Goal: Task Accomplishment & Management: Complete application form

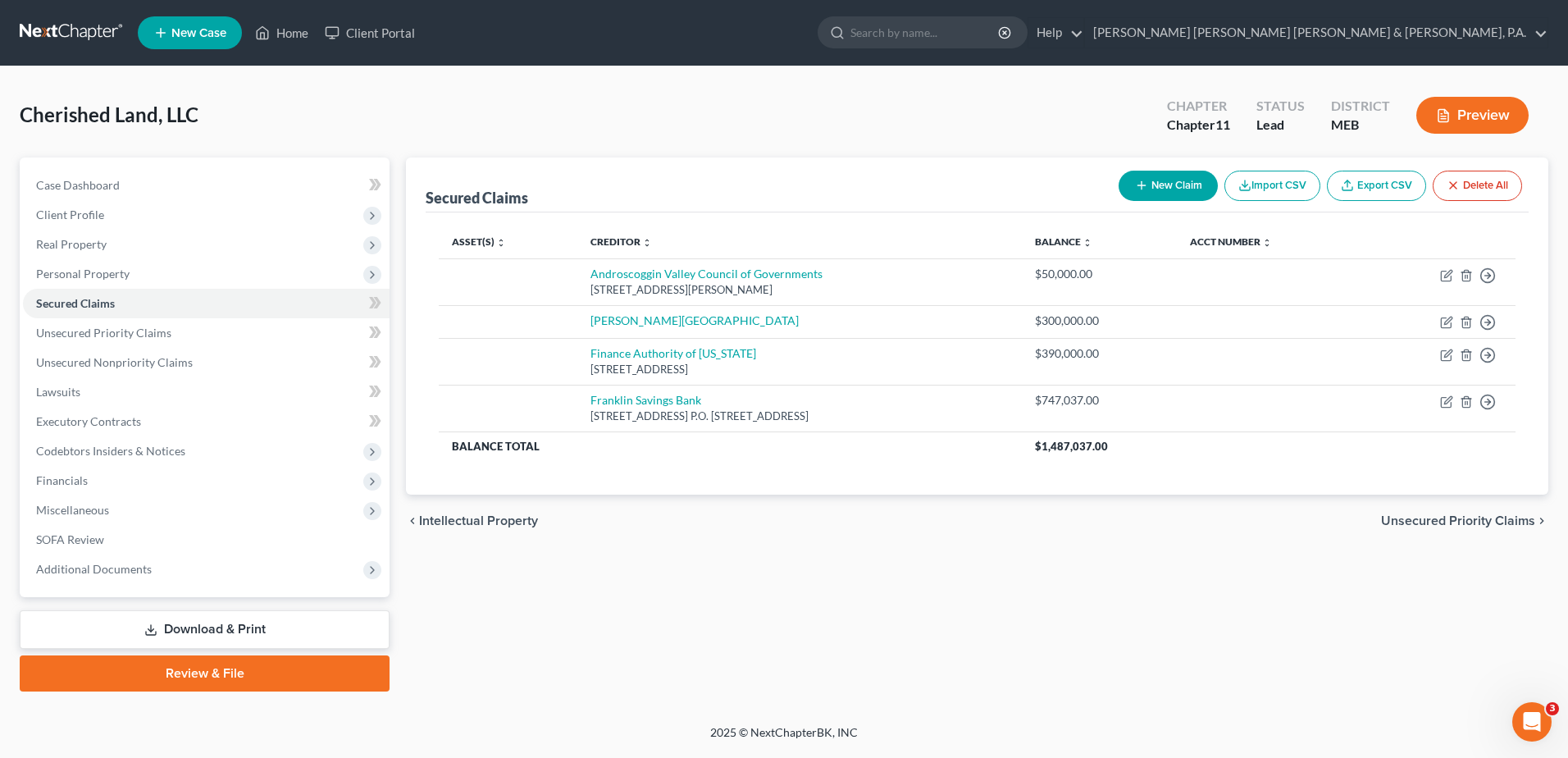
click at [293, 16] on ul "New Case Home Client Portal - No Result - See all results Or Press Enter... Hel…" at bounding box center [843, 32] width 1410 height 43
click at [291, 25] on link "Home" at bounding box center [282, 33] width 70 height 30
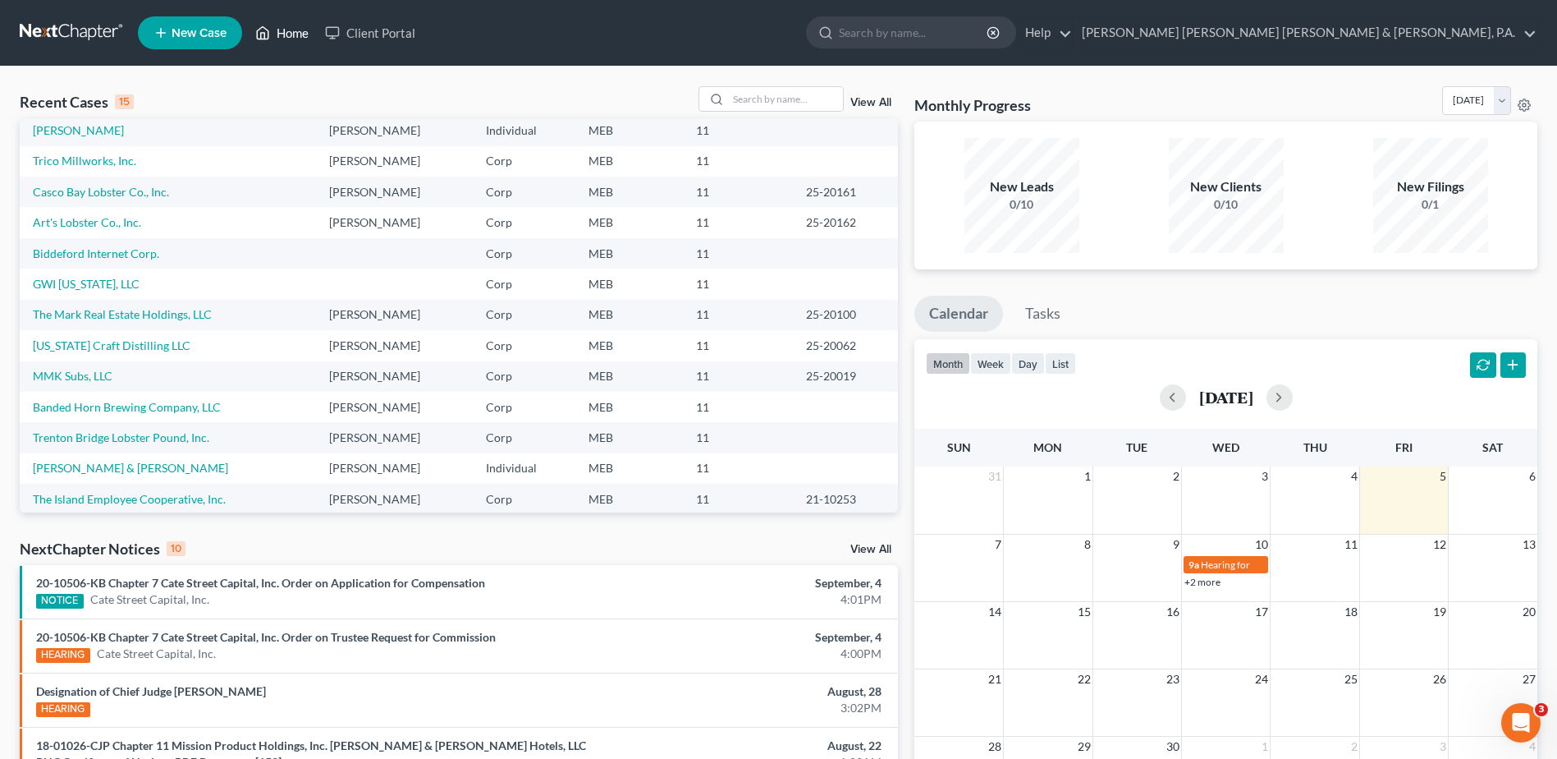
scroll to position [112, 0]
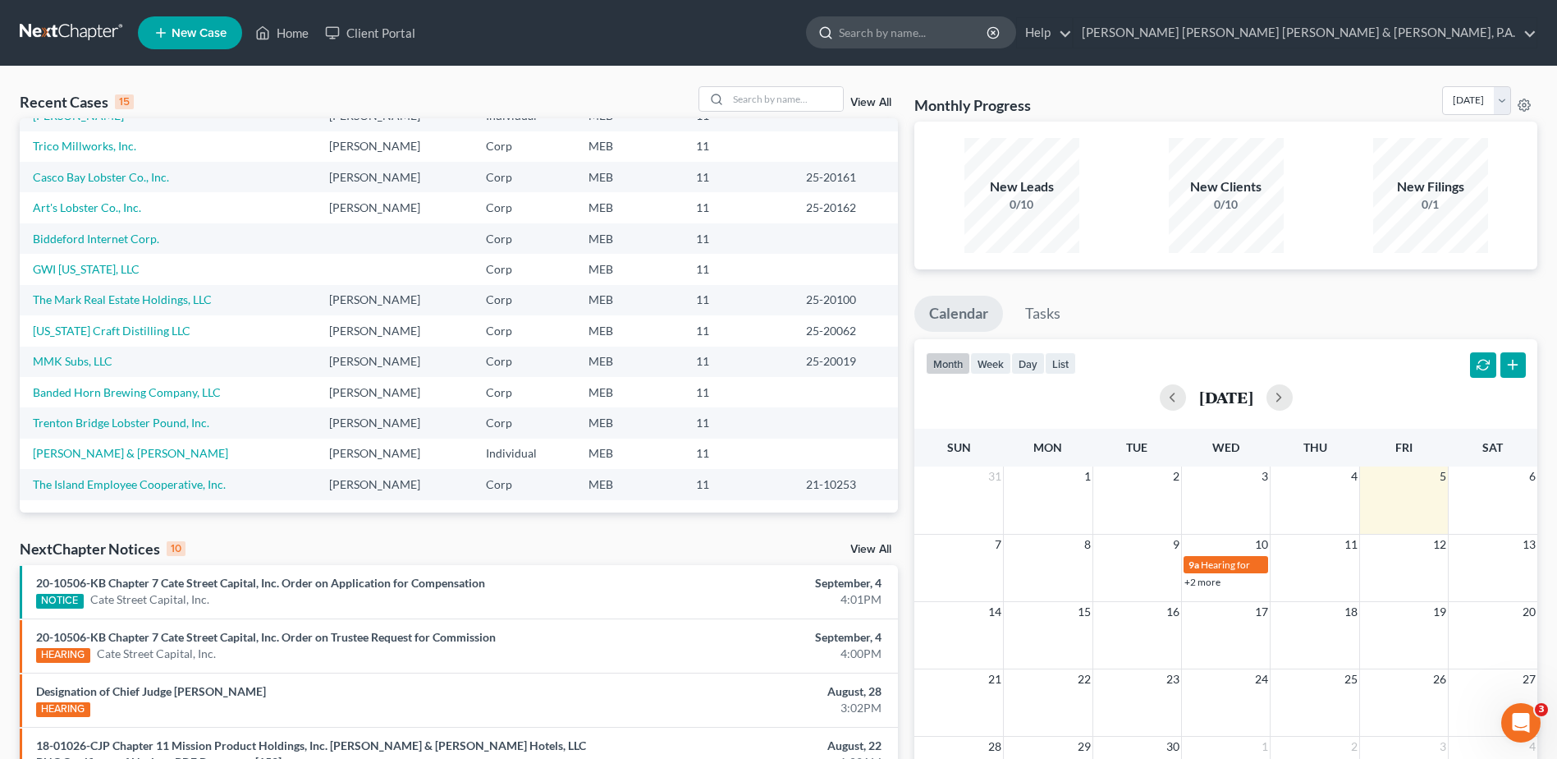
click at [989, 38] on input "search" at bounding box center [914, 32] width 150 height 30
type input "American Unagi"
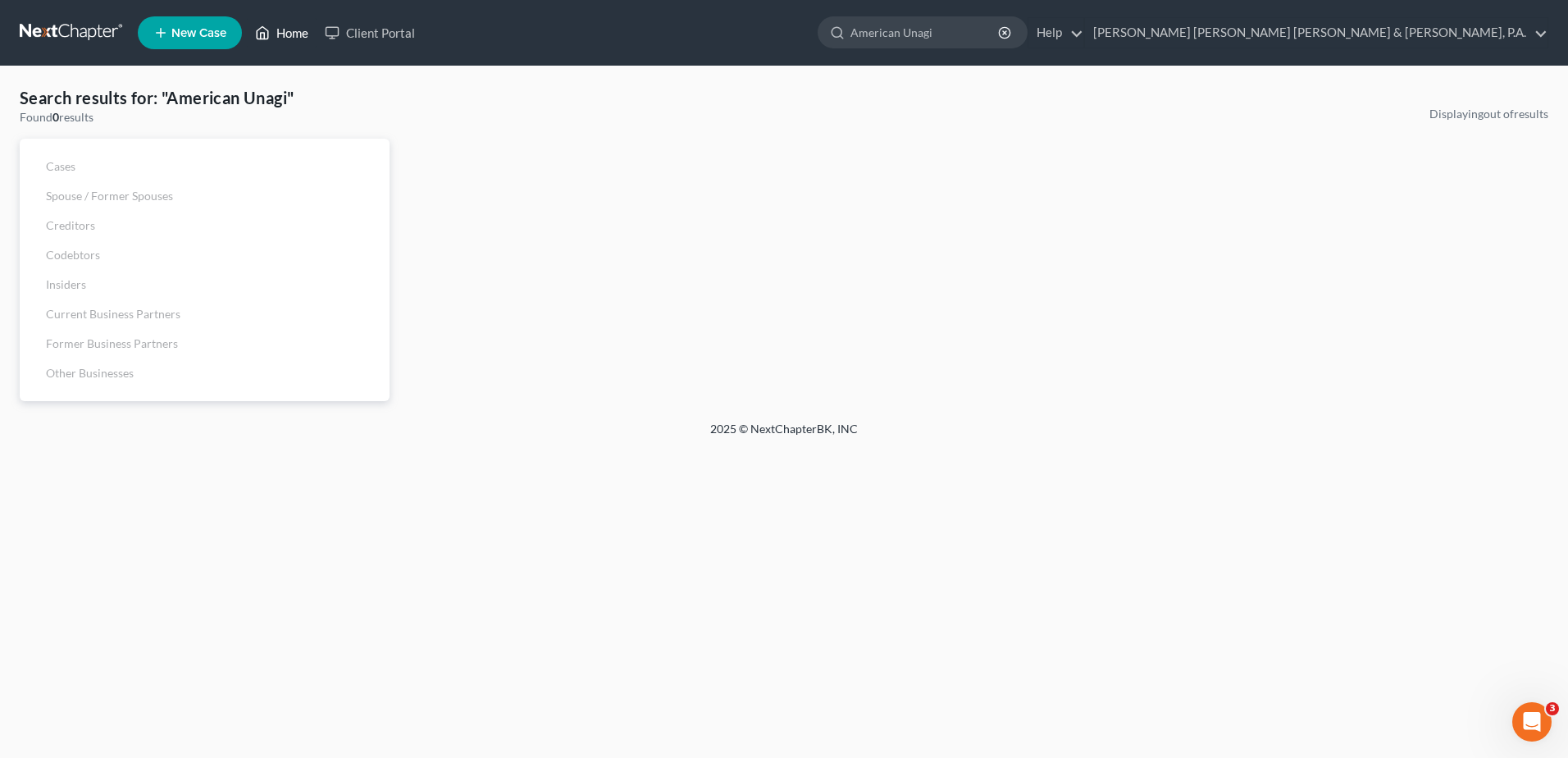
click at [283, 24] on link "Home" at bounding box center [282, 33] width 70 height 30
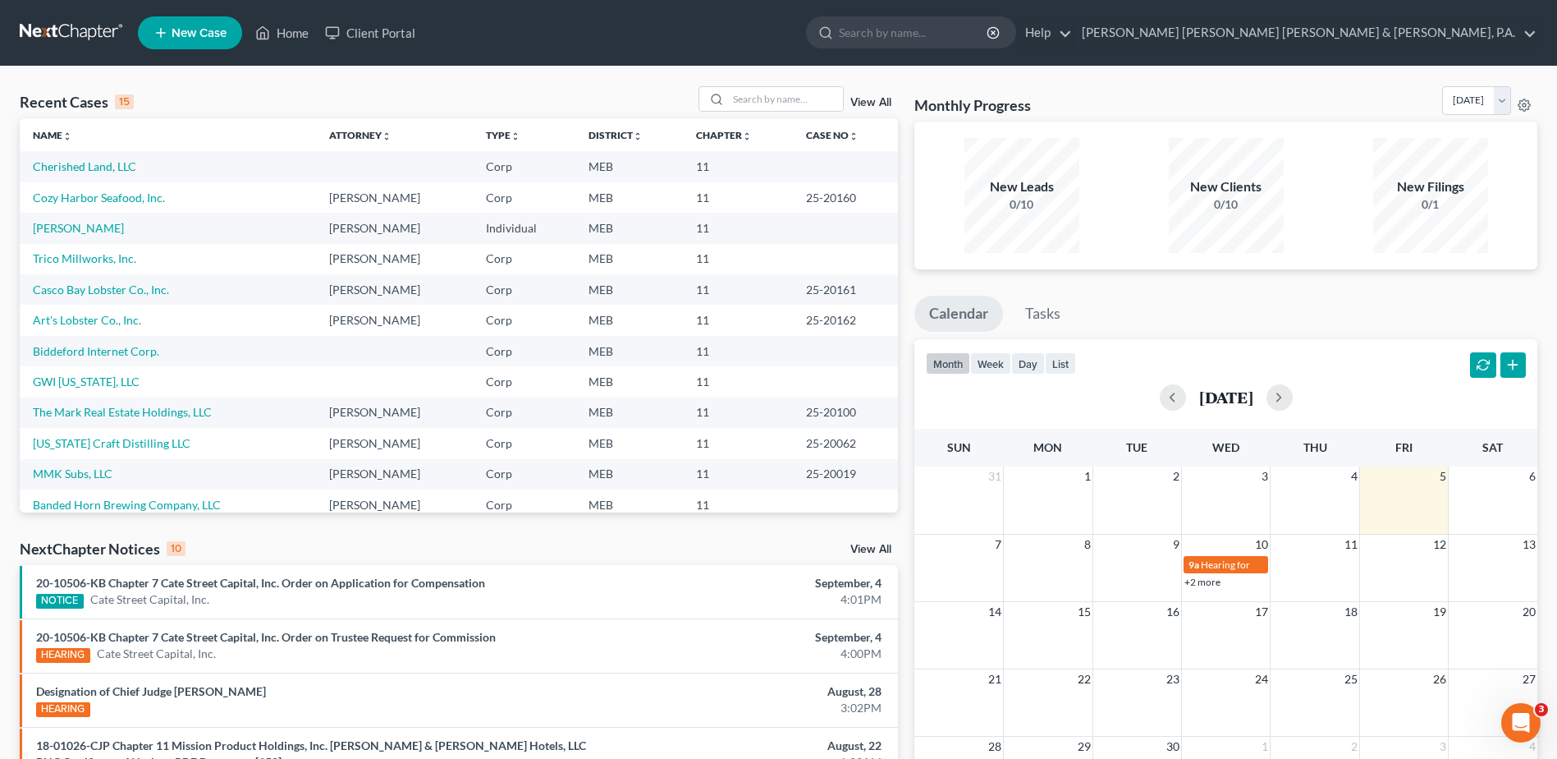
click at [200, 32] on span "New Case" at bounding box center [199, 33] width 55 height 12
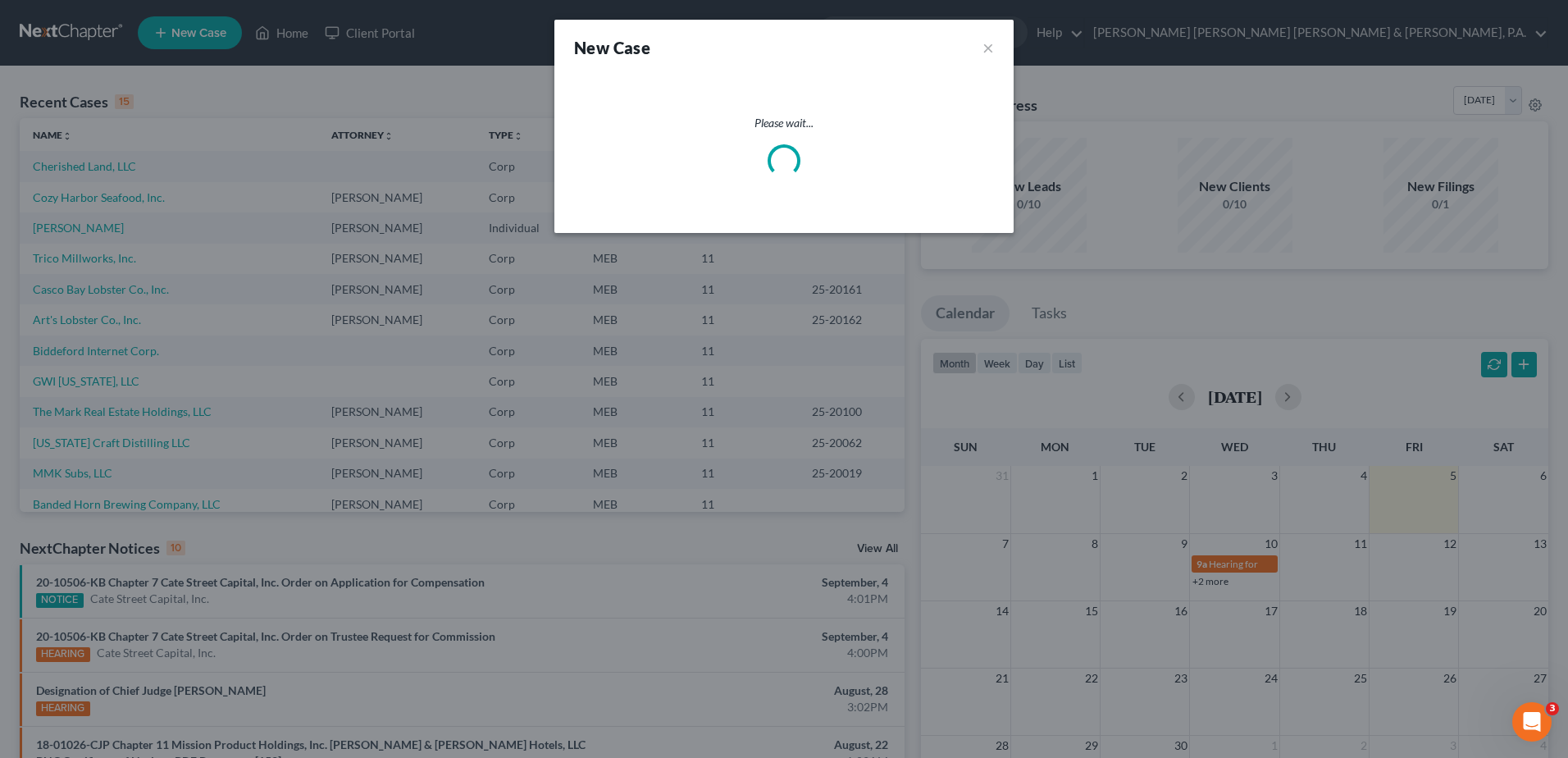
select select "37"
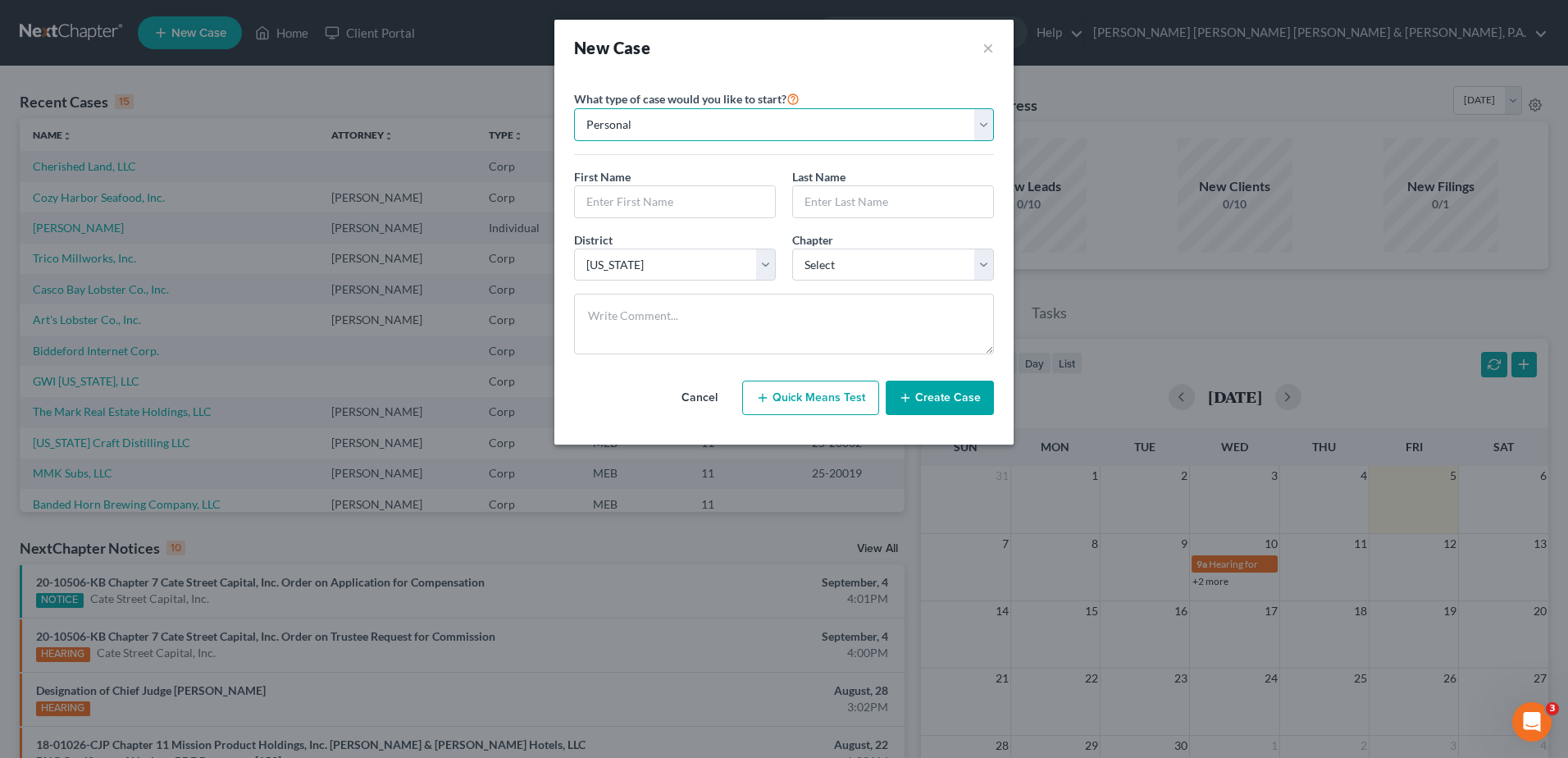
click at [694, 125] on select "Personal Business" at bounding box center [784, 124] width 419 height 33
select select "1"
click at [574, 108] on select "Personal Business" at bounding box center [784, 124] width 419 height 33
click at [632, 196] on input "text" at bounding box center [783, 201] width 418 height 31
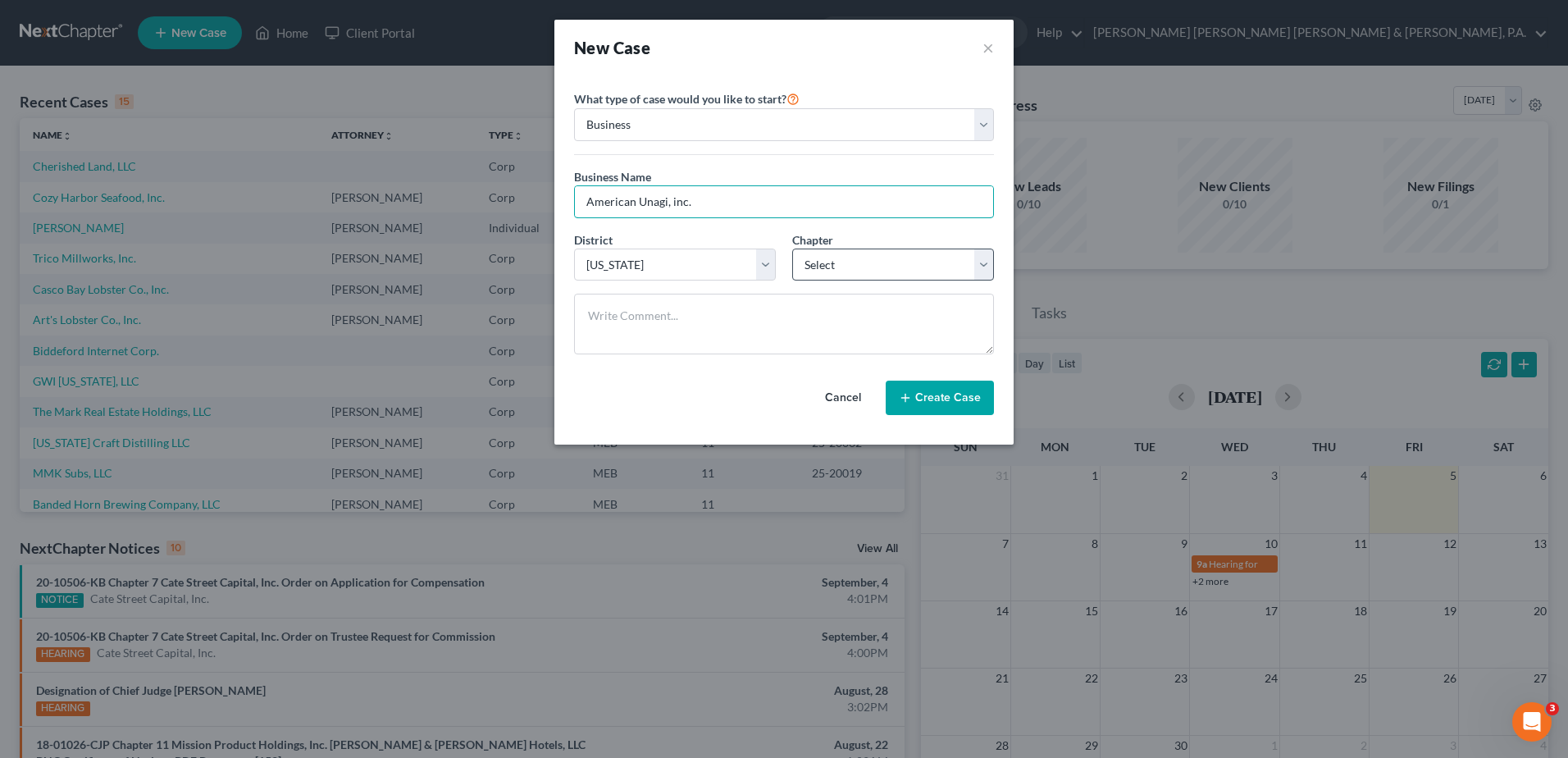
type input "American Unagi, inc."
click at [823, 264] on select "Select 7 11 12" at bounding box center [893, 265] width 202 height 33
select select "1"
click at [792, 249] on select "Select 7 11 12" at bounding box center [893, 265] width 202 height 33
click at [942, 402] on button "Create Case" at bounding box center [940, 397] width 108 height 34
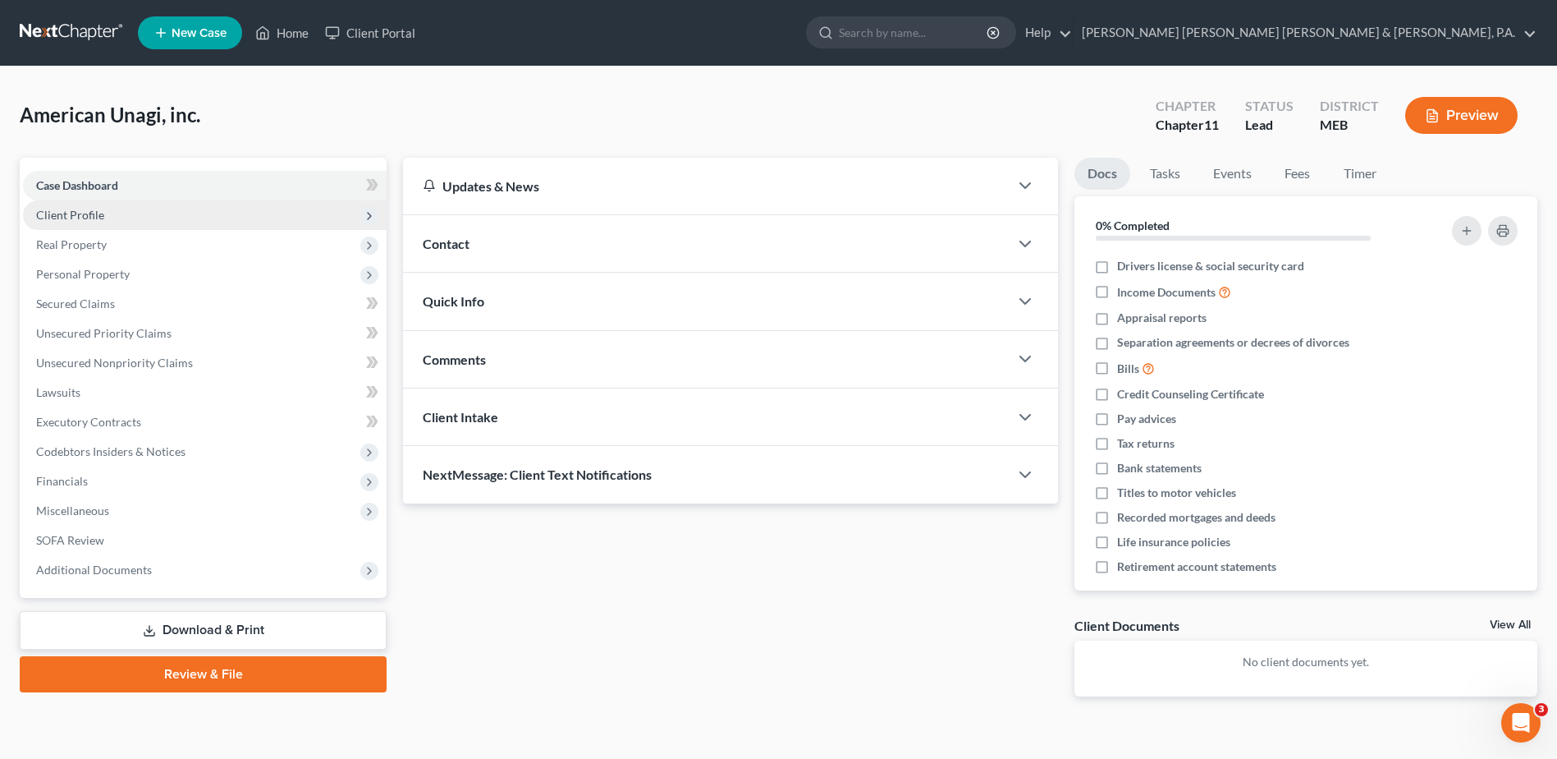
click at [106, 222] on span "Client Profile" at bounding box center [205, 215] width 364 height 30
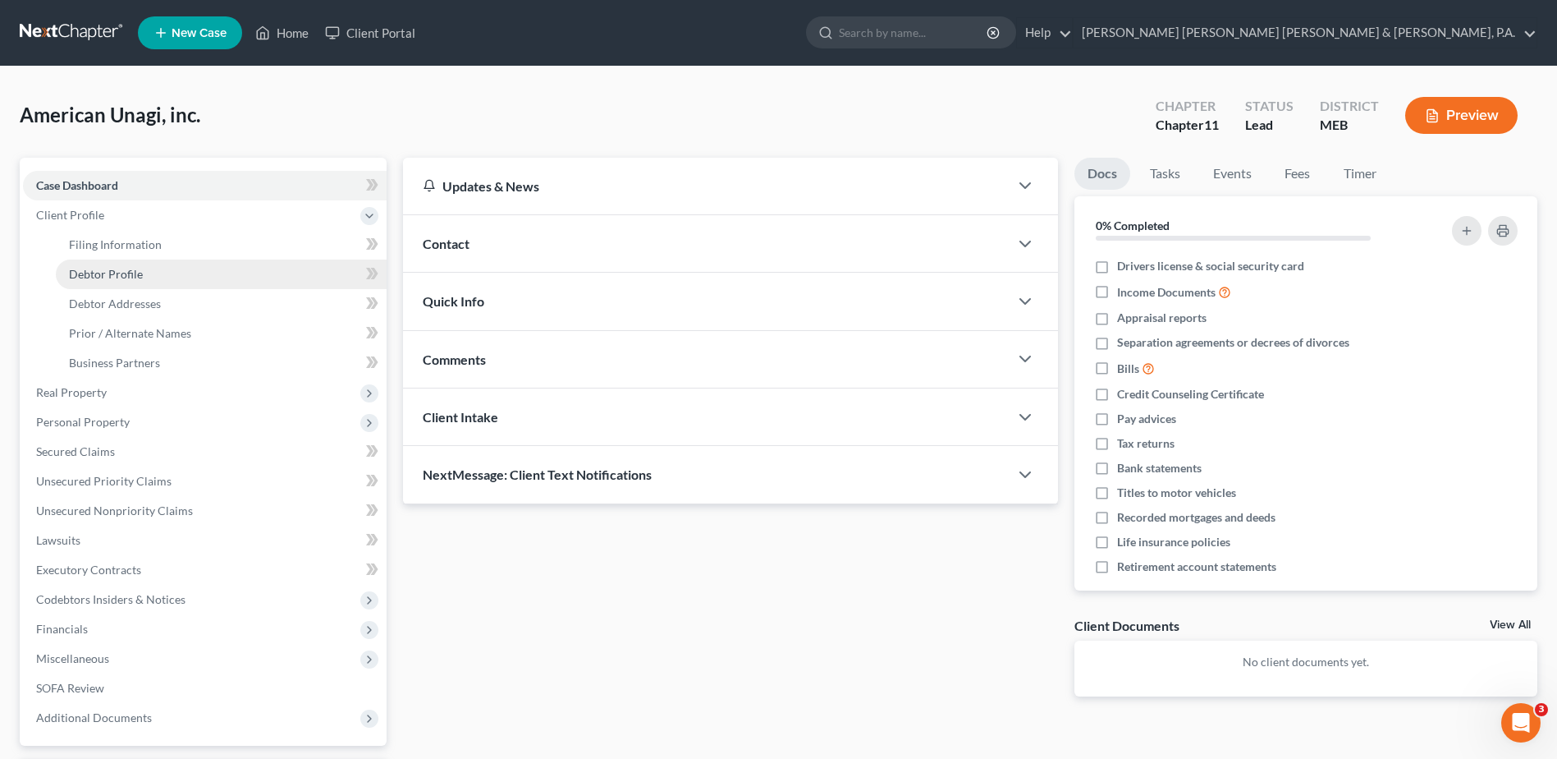
click at [135, 282] on link "Debtor Profile" at bounding box center [221, 274] width 331 height 30
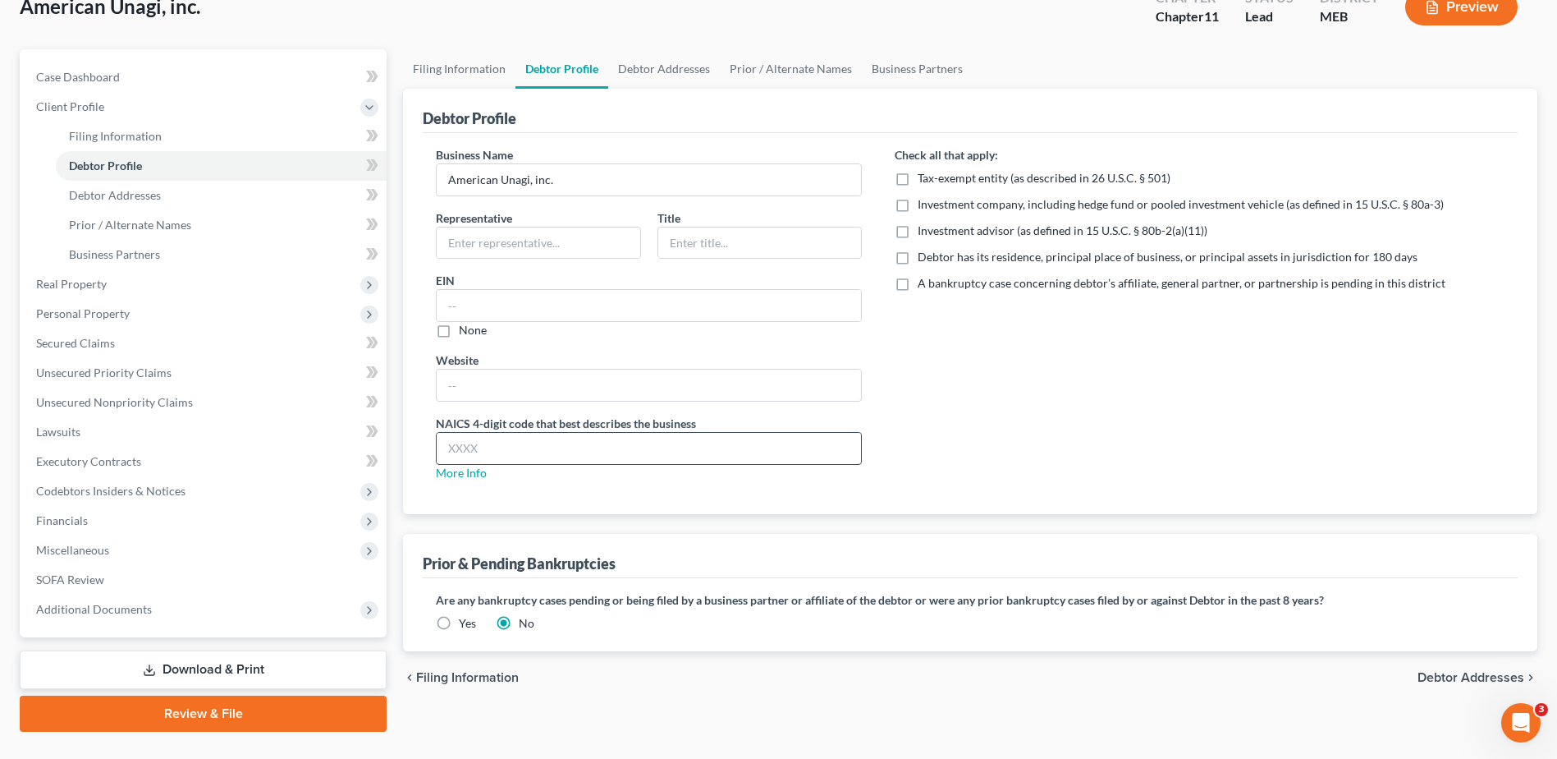
scroll to position [144, 0]
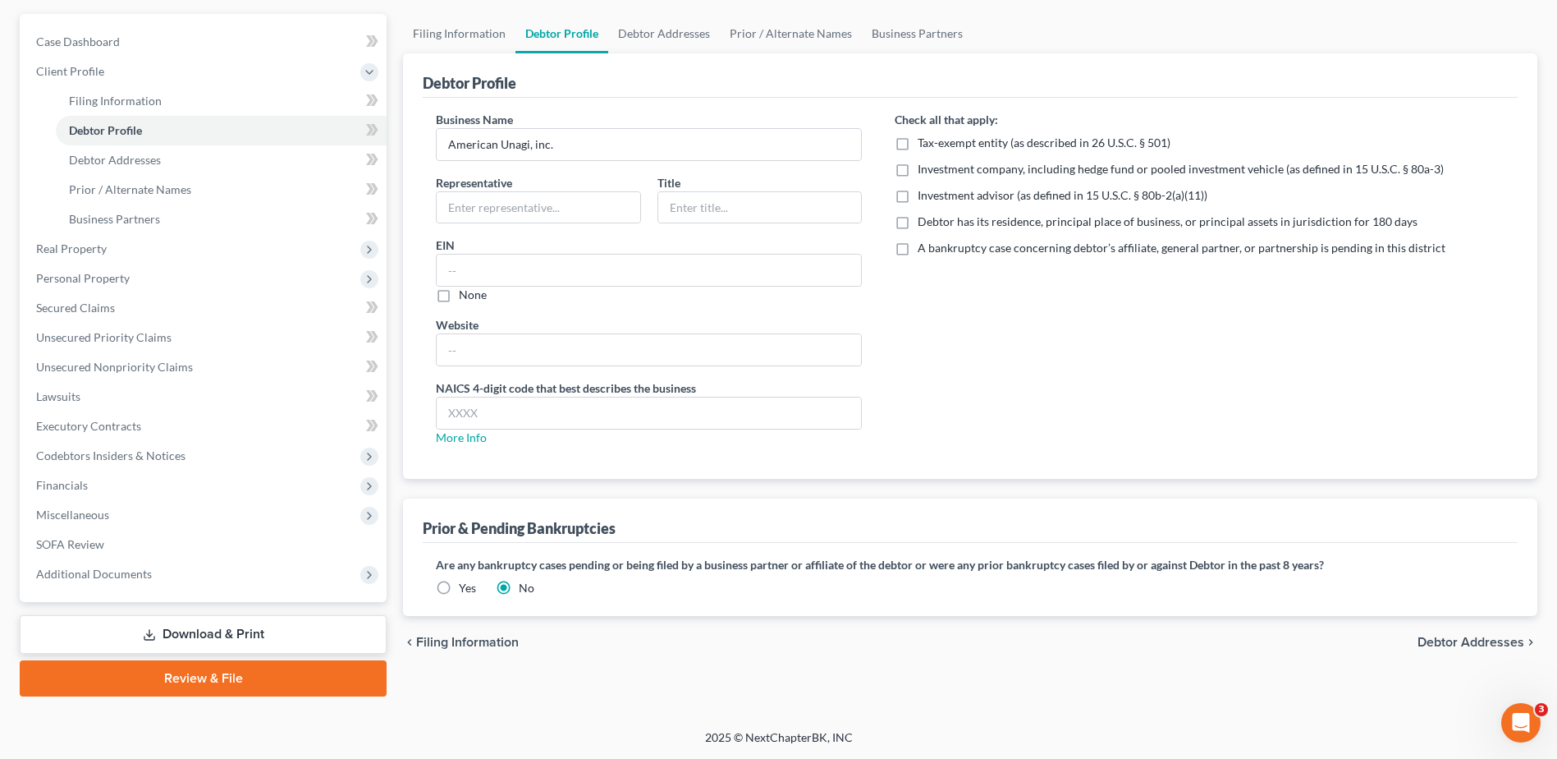
click at [1455, 637] on span "Debtor Addresses" at bounding box center [1471, 641] width 107 height 13
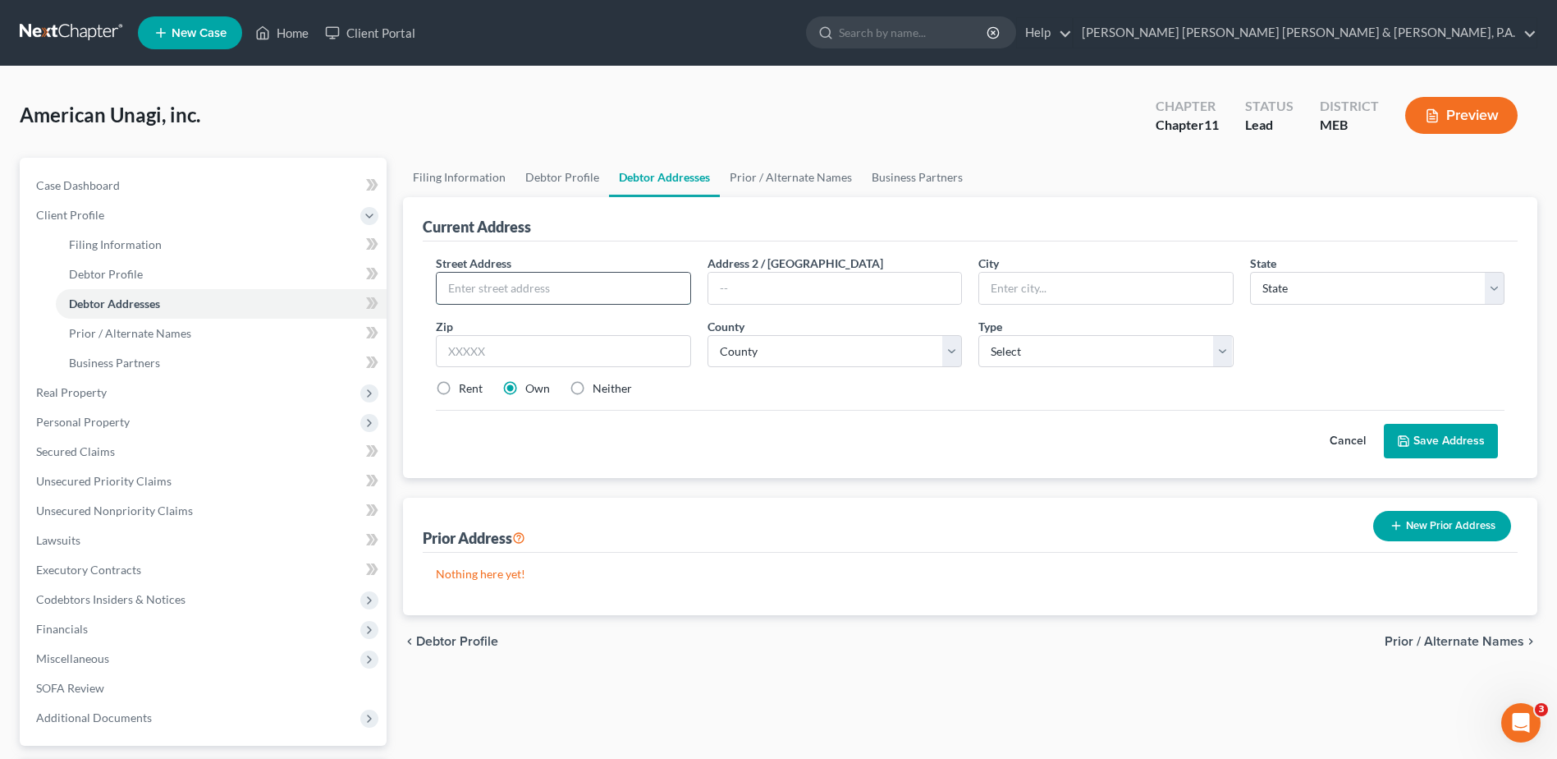
click at [593, 292] on input "text" at bounding box center [563, 288] width 253 height 31
type input "[STREET_ADDRESS]"
type input "Waldoboro"
select select "20"
type input "04572"
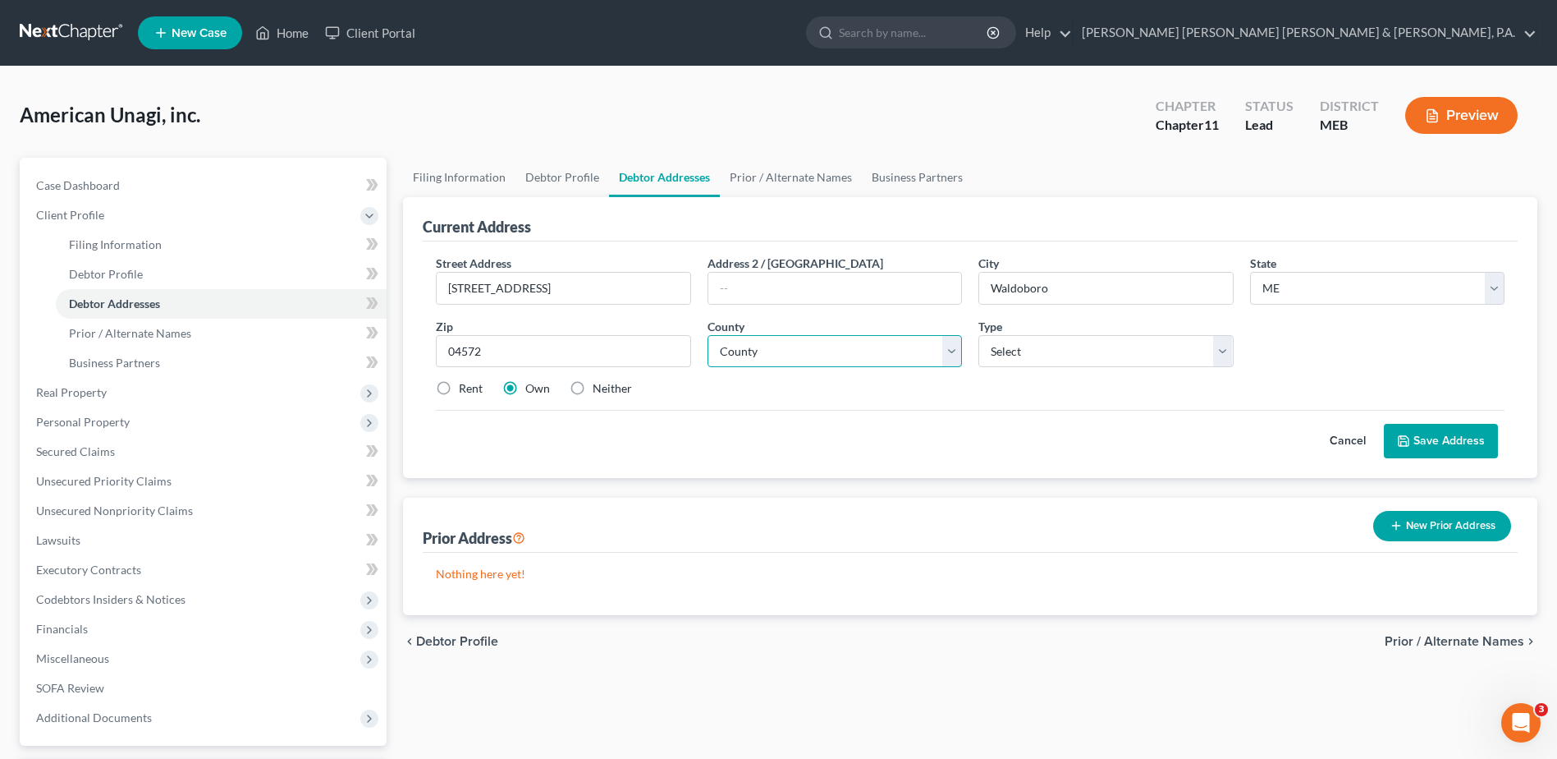
click at [759, 335] on select "County [GEOGRAPHIC_DATA] [GEOGRAPHIC_DATA] [GEOGRAPHIC_DATA] [GEOGRAPHIC_DATA] …" at bounding box center [835, 351] width 254 height 33
select select "7"
click at [708, 335] on select "County [GEOGRAPHIC_DATA] [GEOGRAPHIC_DATA] [GEOGRAPHIC_DATA] [GEOGRAPHIC_DATA] …" at bounding box center [835, 351] width 254 height 33
click at [1076, 353] on select "Select Business Mailing Location of Assets" at bounding box center [1106, 351] width 254 height 33
select select "1"
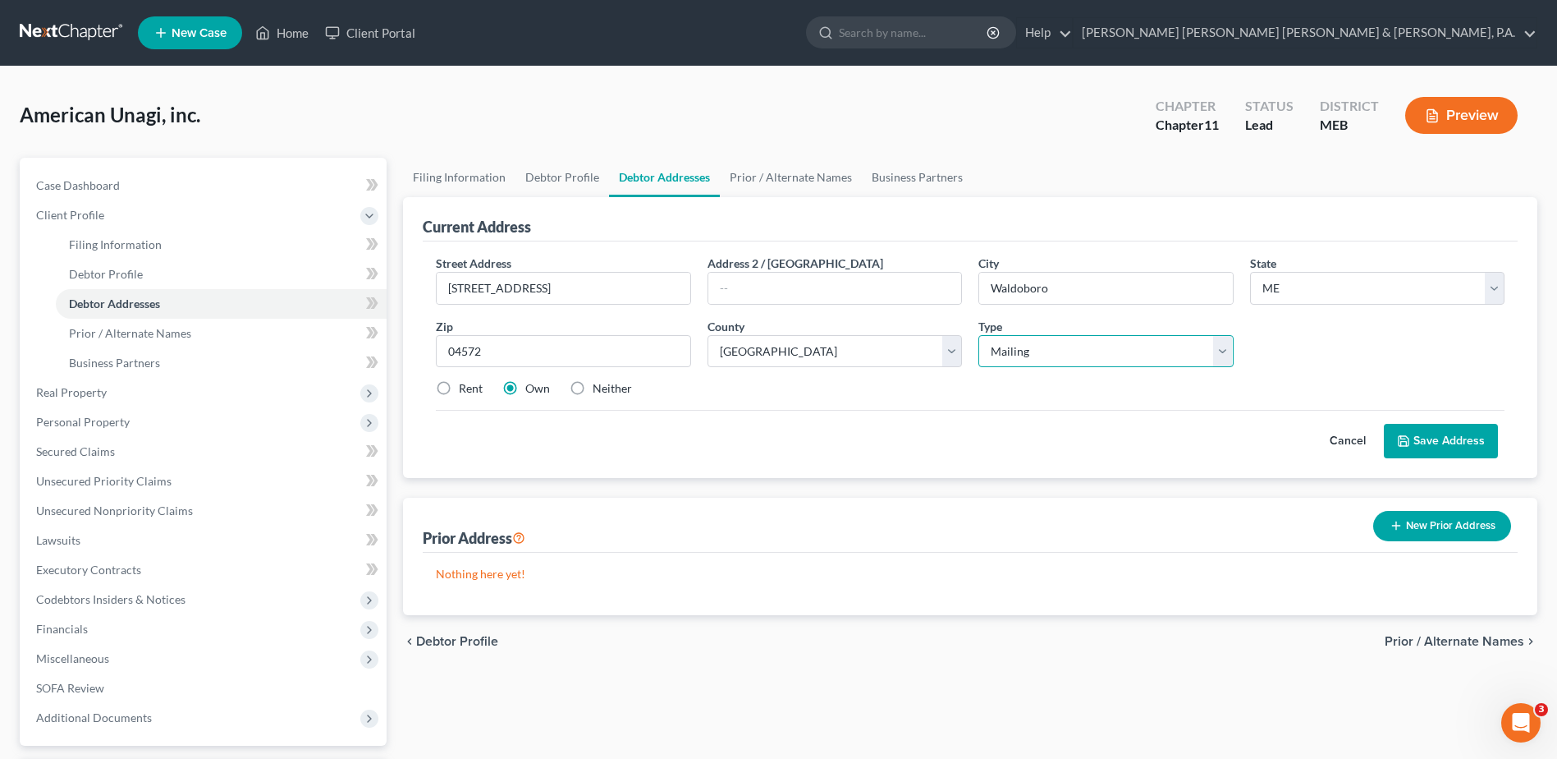
click at [979, 335] on select "Select Business Mailing Location of Assets" at bounding box center [1106, 351] width 254 height 33
click at [1127, 473] on div "Street Address * [STREET_ADDRESS] * [GEOGRAPHIC_DATA] * State [US_STATE] AK AR …" at bounding box center [970, 359] width 1095 height 236
click at [1447, 442] on button "Save Address" at bounding box center [1441, 441] width 114 height 34
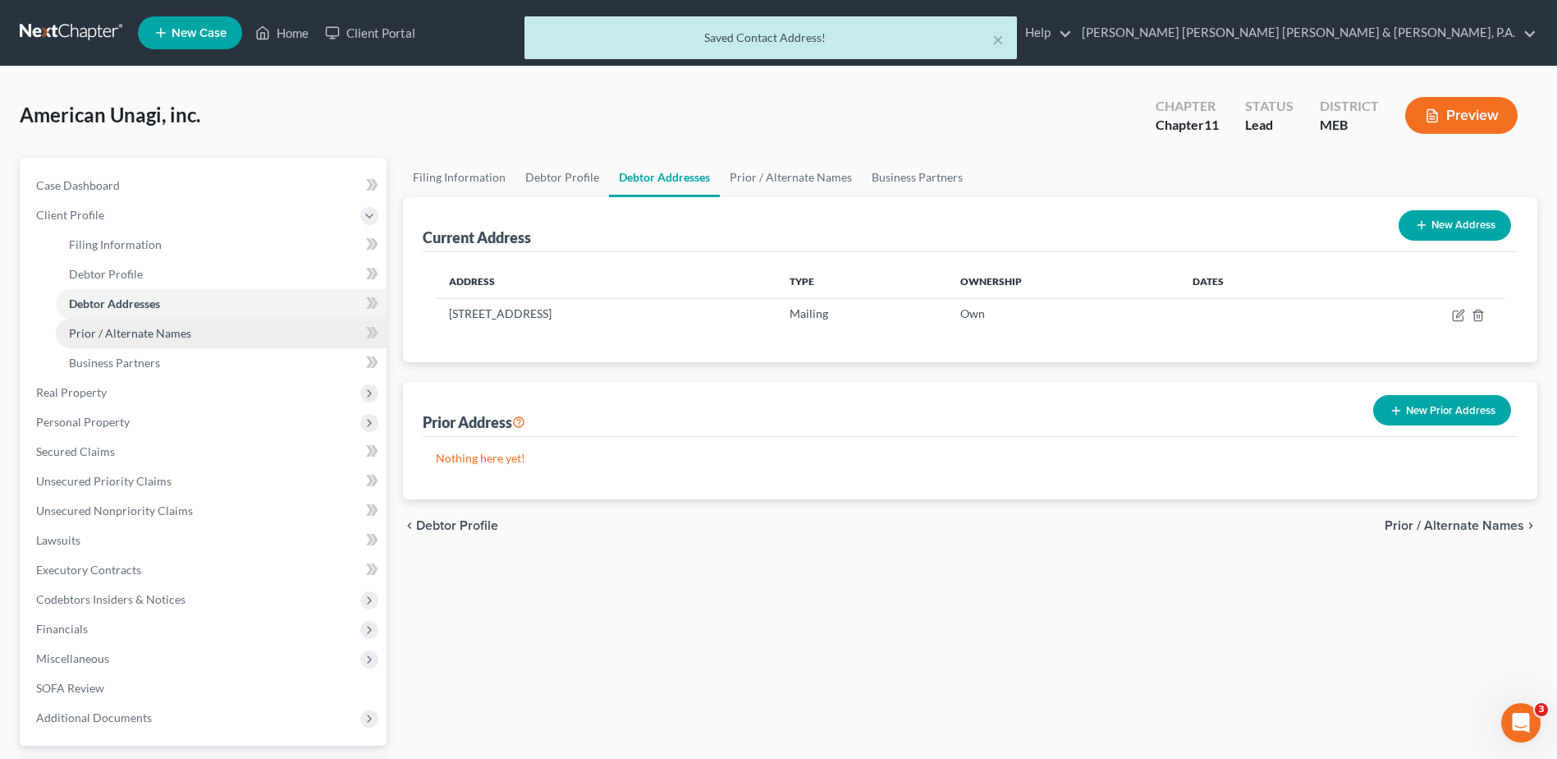
click at [177, 334] on span "Prior / Alternate Names" at bounding box center [130, 333] width 122 height 14
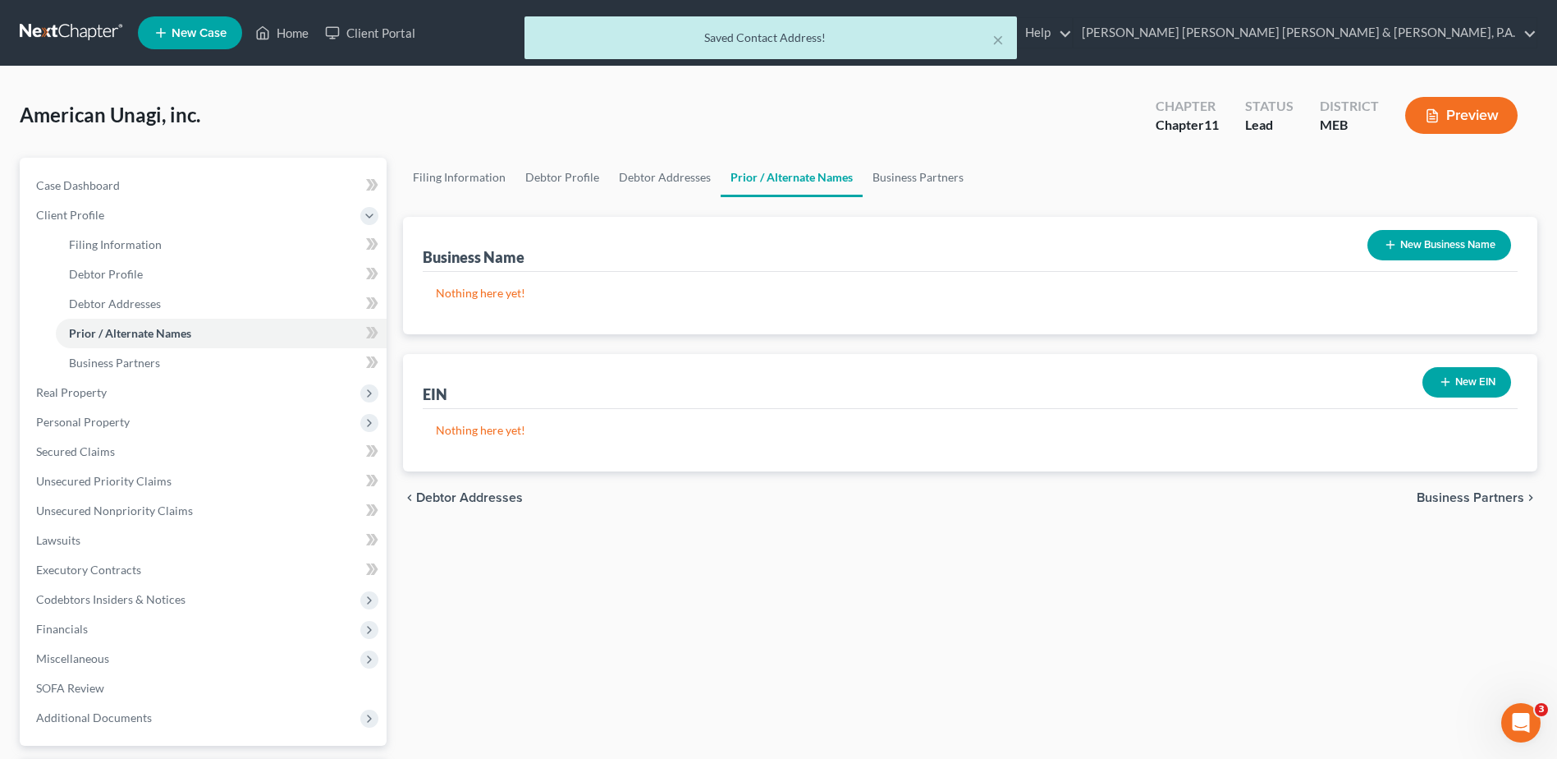
drag, startPoint x: 1360, startPoint y: 238, endPoint x: 1378, endPoint y: 247, distance: 19.5
click at [1375, 245] on div "New Business Name" at bounding box center [1439, 245] width 157 height 44
click at [1387, 245] on line "button" at bounding box center [1390, 245] width 7 height 0
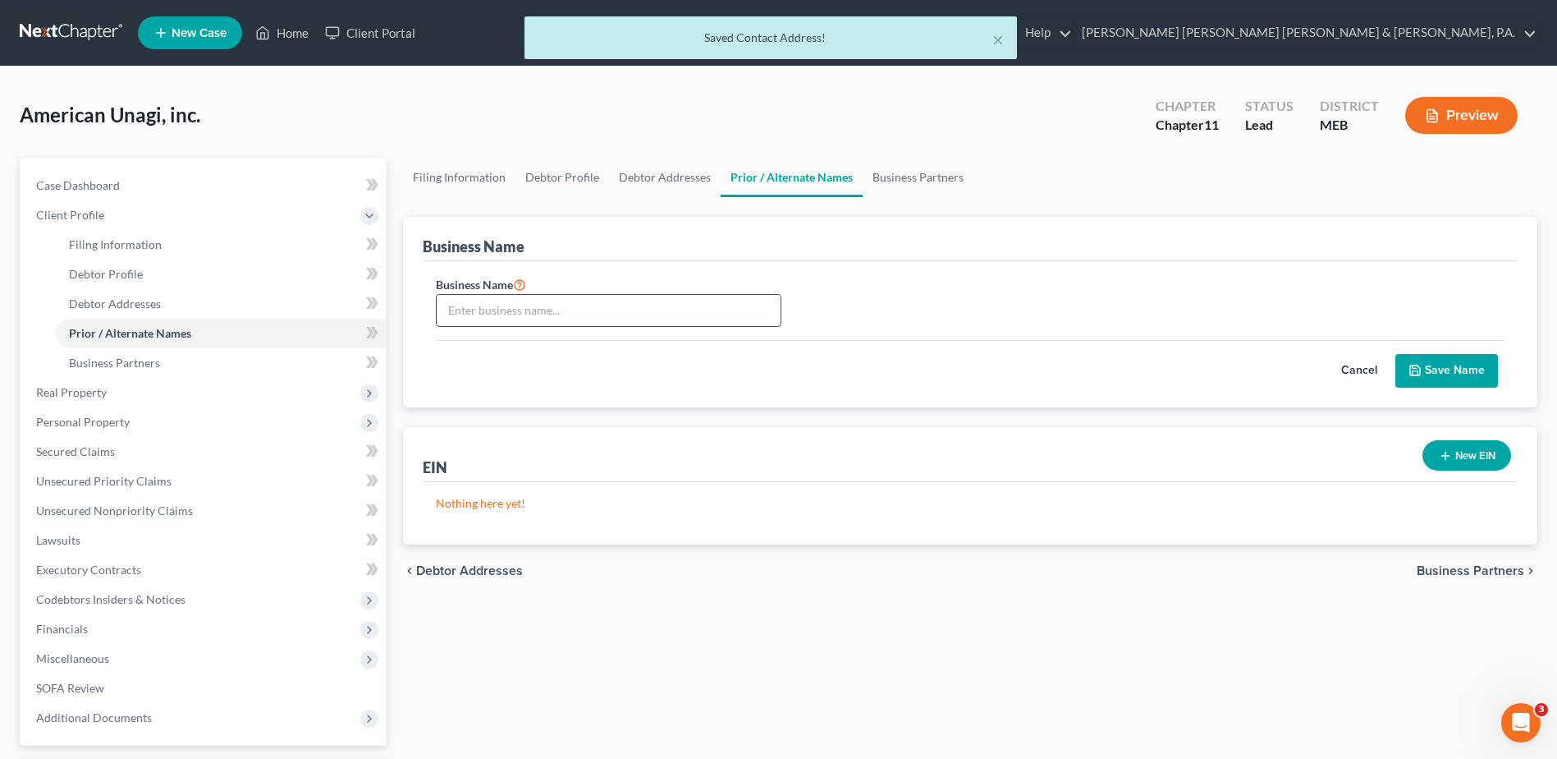
click at [492, 316] on input "text" at bounding box center [609, 310] width 344 height 31
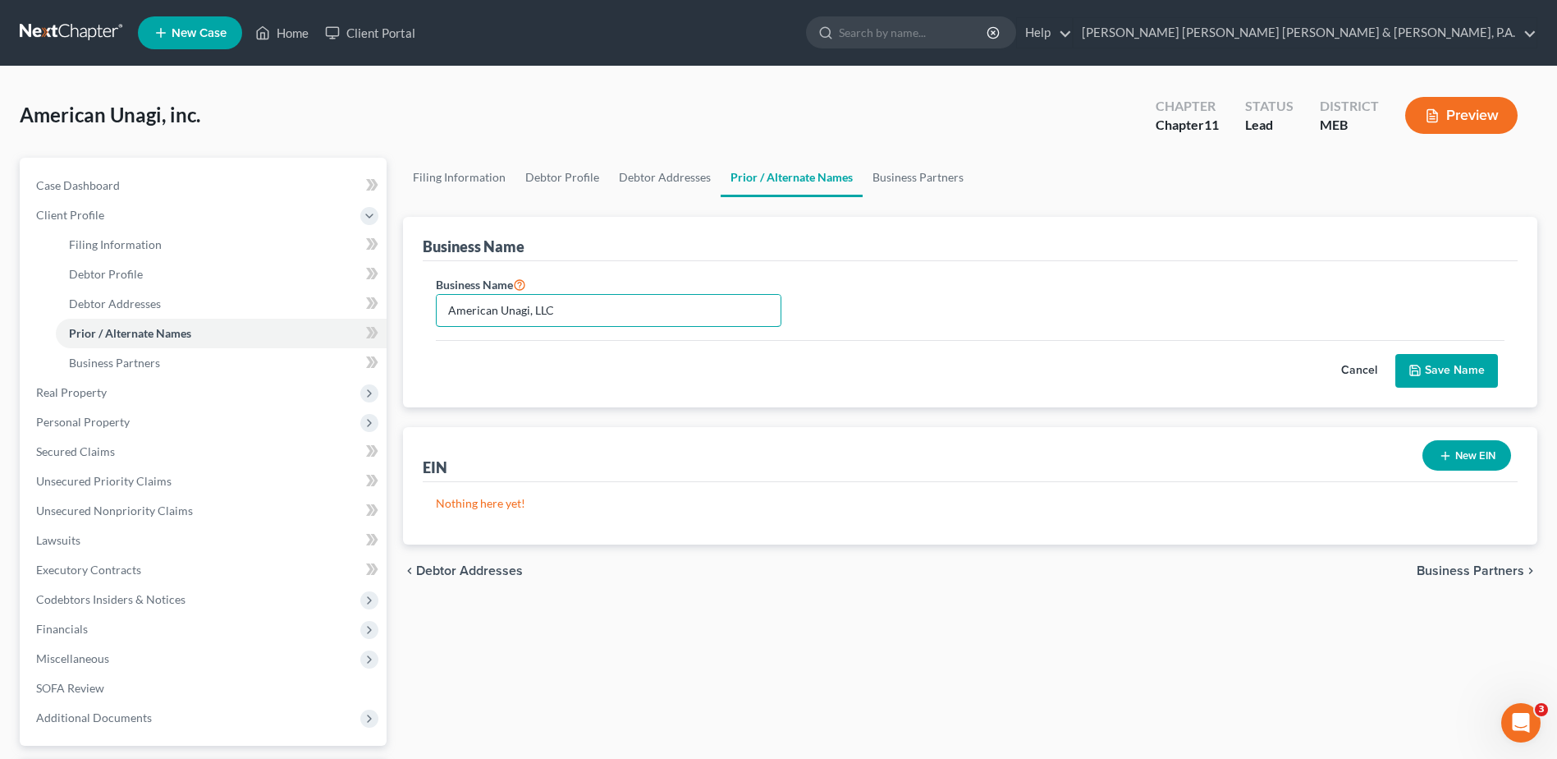
type input "American Unagi, LLC"
click at [1422, 372] on icon "submit" at bounding box center [1415, 370] width 13 height 13
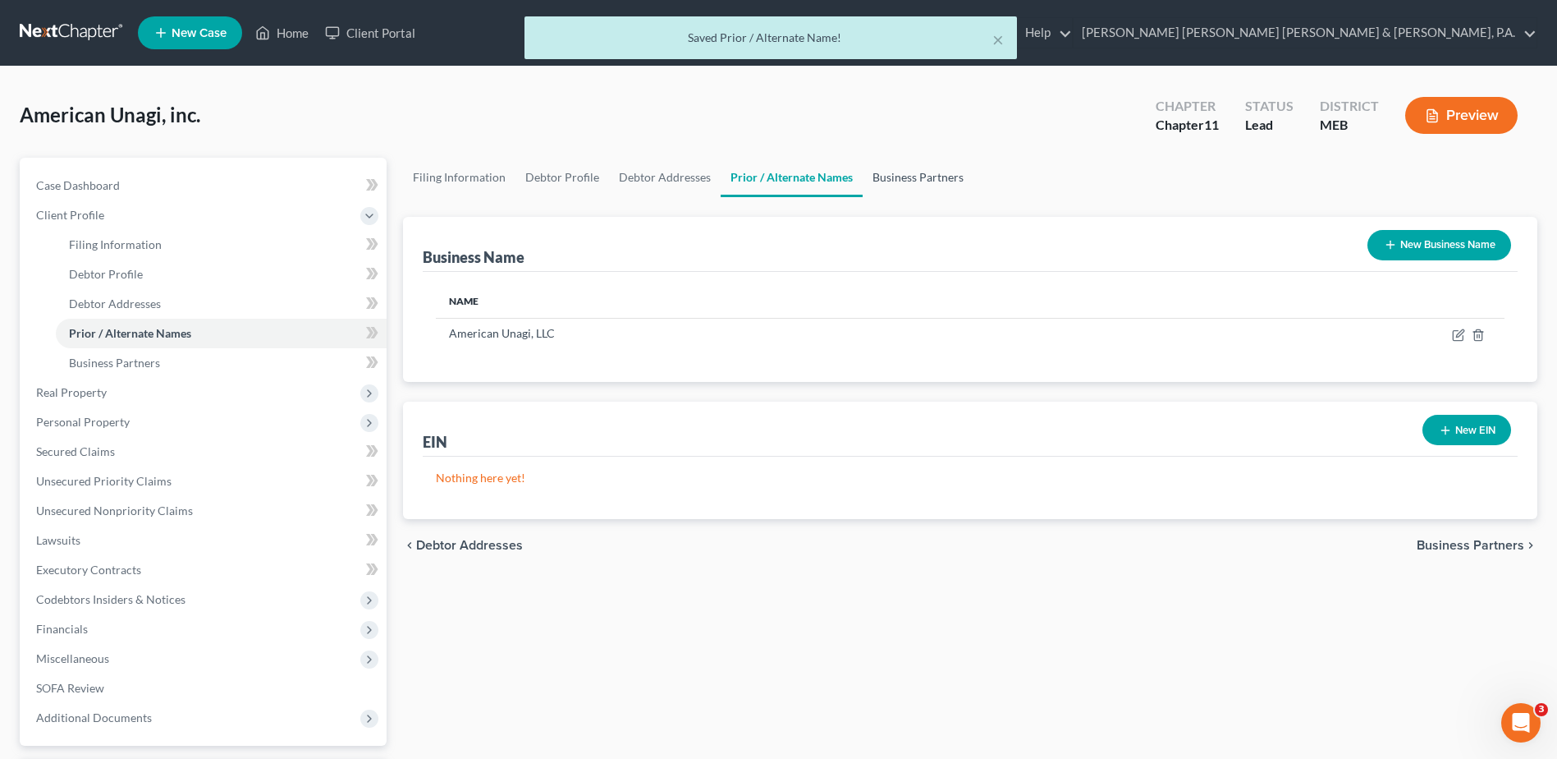
click at [910, 170] on link "Business Partners" at bounding box center [918, 177] width 111 height 39
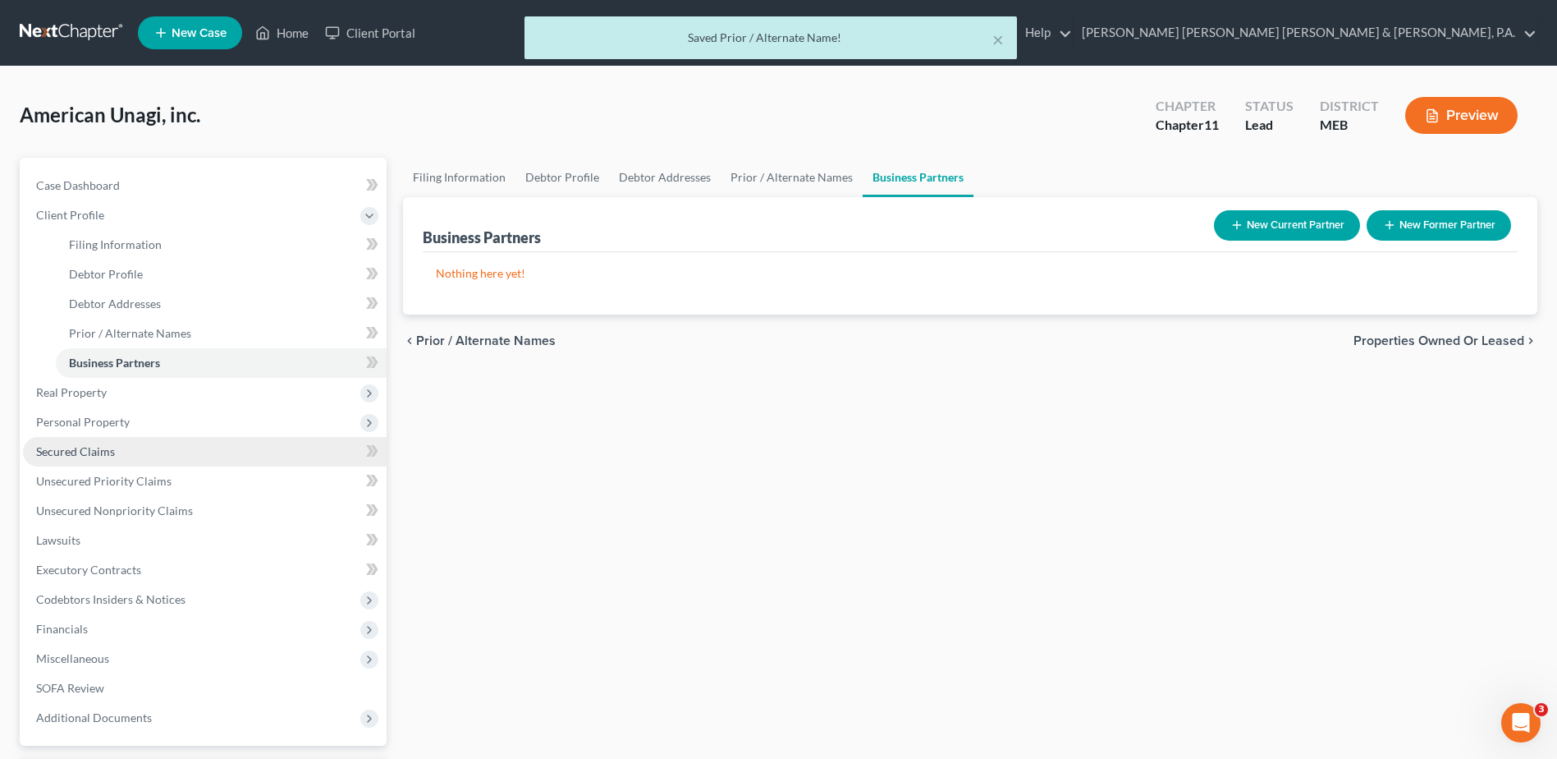
click at [124, 452] on link "Secured Claims" at bounding box center [205, 452] width 364 height 30
